Goal: Information Seeking & Learning: Learn about a topic

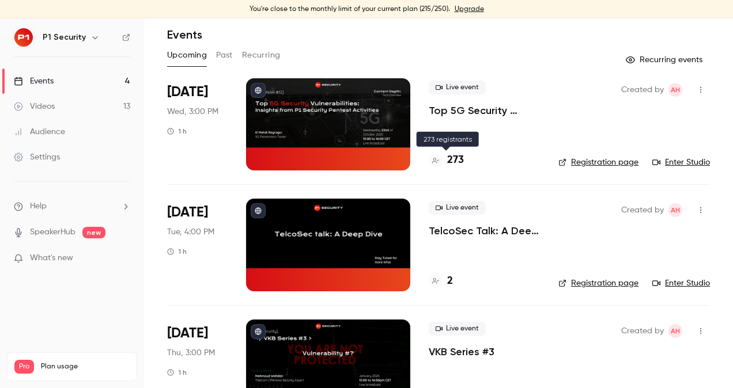
scroll to position [39, 0]
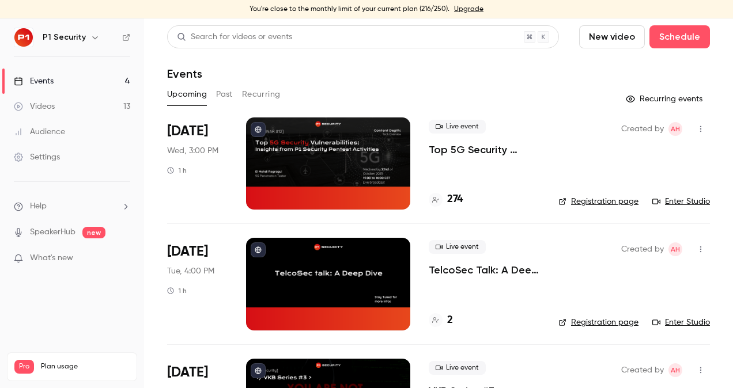
click at [473, 149] on p "Top 5G Security Vulnerabilities: Insights from P1 Security Pentest Activities" at bounding box center [484, 150] width 111 height 14
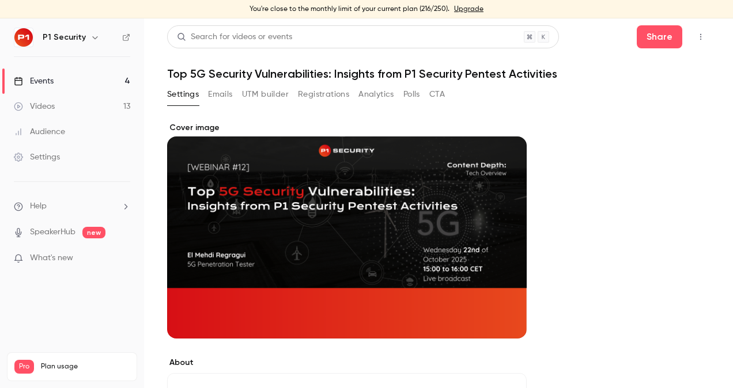
click at [313, 101] on button "Registrations" at bounding box center [323, 94] width 51 height 18
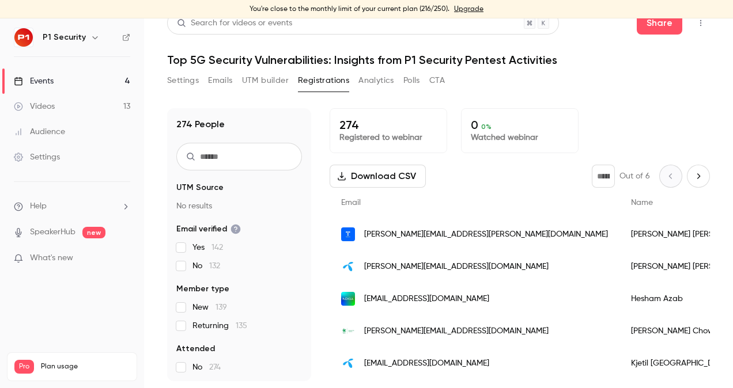
click at [40, 79] on div "Events" at bounding box center [34, 81] width 40 height 12
